Goal: Communication & Community: Answer question/provide support

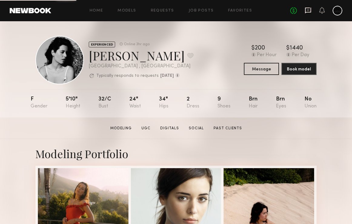
click at [310, 12] on icon at bounding box center [308, 11] width 6 height 6
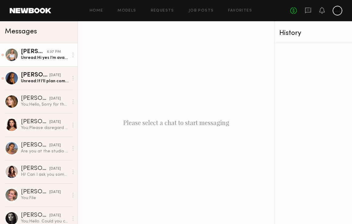
click at [48, 57] on div "Unread: Hi yes I’m available!" at bounding box center [45, 58] width 48 height 6
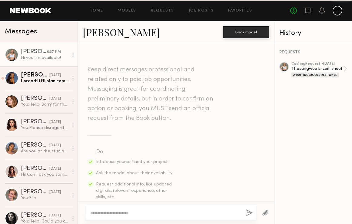
scroll to position [491, 0]
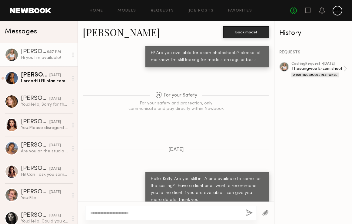
click at [123, 209] on div at bounding box center [171, 213] width 172 height 15
click at [123, 211] on textarea at bounding box center [165, 213] width 151 height 6
type textarea "**********"
click at [248, 211] on button "button" at bounding box center [249, 213] width 7 height 8
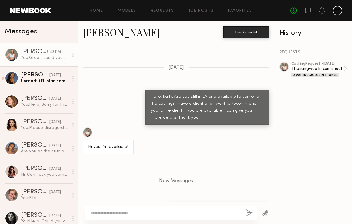
click at [265, 213] on button "button" at bounding box center [265, 213] width 7 height 8
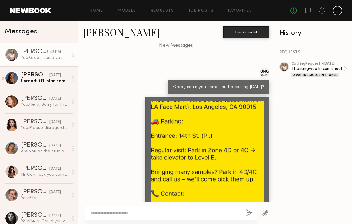
click at [171, 212] on textarea at bounding box center [165, 213] width 151 height 6
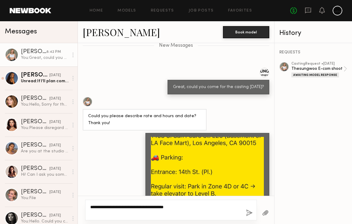
type textarea "**********"
click at [251, 213] on button "button" at bounding box center [249, 213] width 7 height 8
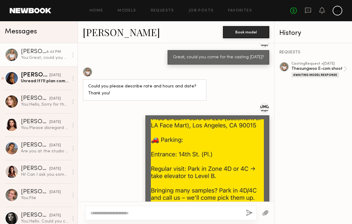
scroll to position [737, 0]
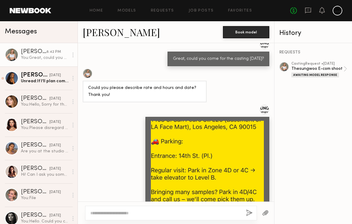
click at [112, 206] on div at bounding box center [171, 213] width 172 height 15
click at [111, 211] on textarea at bounding box center [165, 213] width 151 height 6
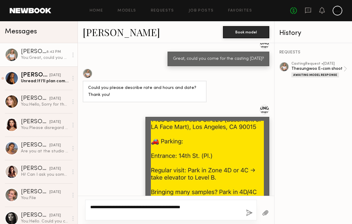
type textarea "**********"
click at [252, 213] on button "button" at bounding box center [249, 213] width 7 height 8
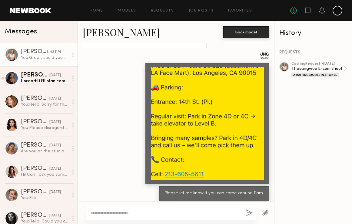
click at [158, 214] on textarea at bounding box center [165, 213] width 151 height 6
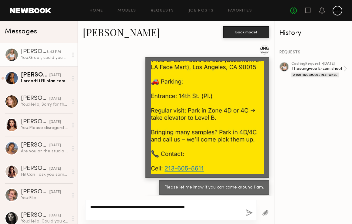
type textarea "**********"
click at [250, 213] on button "button" at bounding box center [249, 213] width 7 height 8
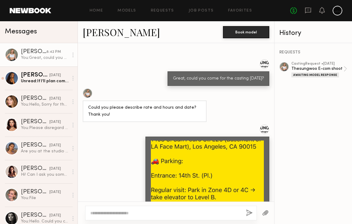
scroll to position [737, 0]
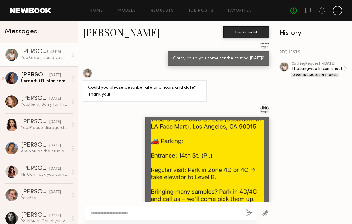
click at [104, 214] on textarea at bounding box center [165, 213] width 151 height 6
type textarea "*"
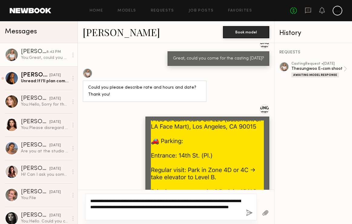
type textarea "**********"
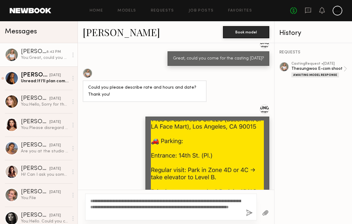
click at [247, 213] on button "button" at bounding box center [249, 213] width 7 height 8
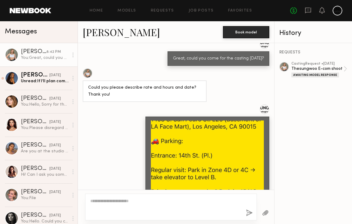
scroll to position [853, 0]
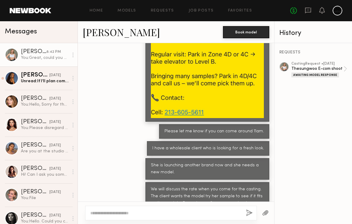
click at [119, 124] on div "Please let me know if you can come around 11am." at bounding box center [176, 131] width 197 height 15
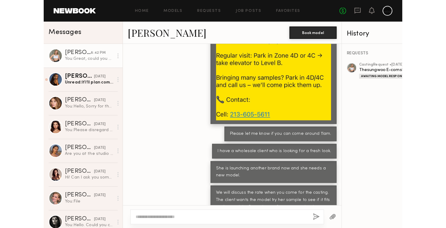
scroll to position [787, 0]
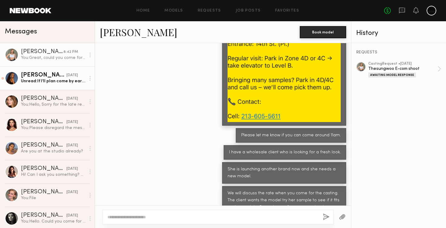
click at [62, 82] on div "Unread: If I’ll plan come by earlier I’ll let you know." at bounding box center [53, 81] width 65 height 6
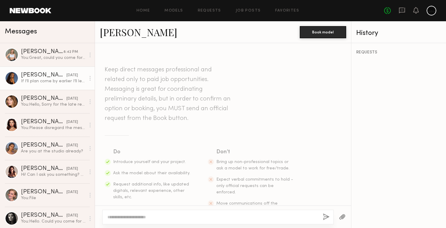
scroll to position [433, 0]
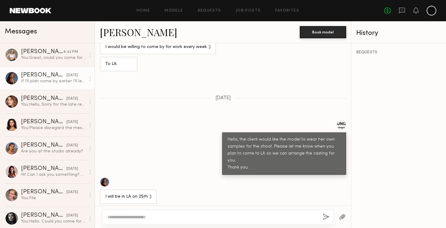
click at [105, 177] on div at bounding box center [105, 182] width 10 height 10
click at [134, 216] on textarea at bounding box center [212, 217] width 210 height 6
type textarea "*"
type textarea "**********"
click at [328, 220] on button "button" at bounding box center [326, 217] width 7 height 8
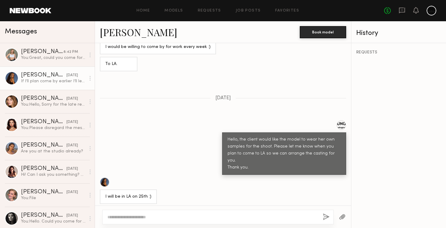
scroll to position [542, 0]
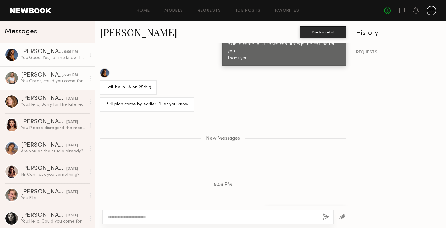
click at [73, 85] on link "Katty U. 8:42 PM You: Great, could you come for the casting tomorrow?" at bounding box center [47, 77] width 95 height 23
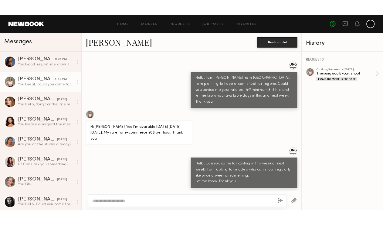
scroll to position [225, 0]
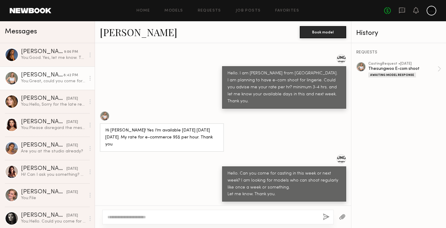
click at [12, 76] on div at bounding box center [12, 78] width 14 height 14
click at [115, 31] on link "Katty U." at bounding box center [138, 31] width 77 height 13
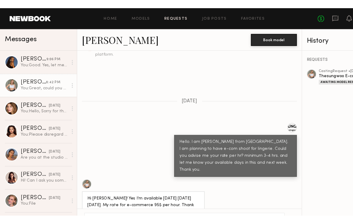
scroll to position [287, 0]
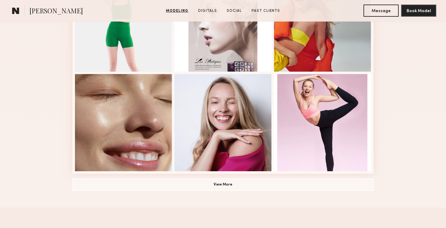
scroll to position [422, 0]
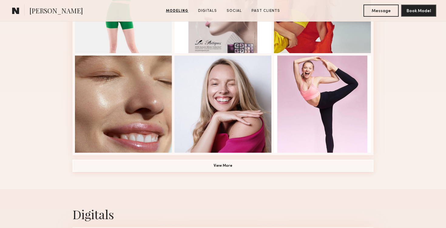
click at [224, 166] on button "View More" at bounding box center [222, 166] width 301 height 12
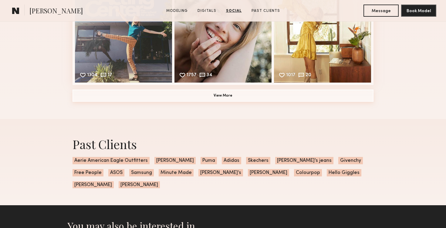
scroll to position [1307, 0]
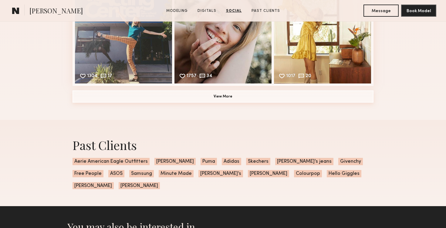
click at [220, 102] on button "View More" at bounding box center [222, 96] width 301 height 12
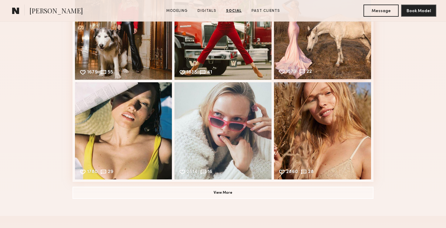
scroll to position [1441, 0]
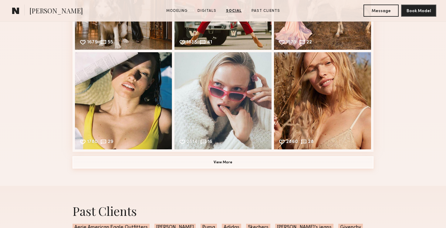
click at [219, 164] on button "View More" at bounding box center [222, 162] width 301 height 12
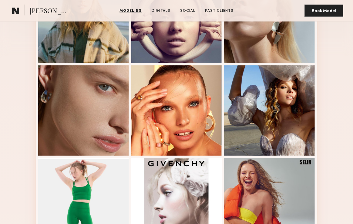
scroll to position [204, 0]
